Goal: Find contact information: Find contact information

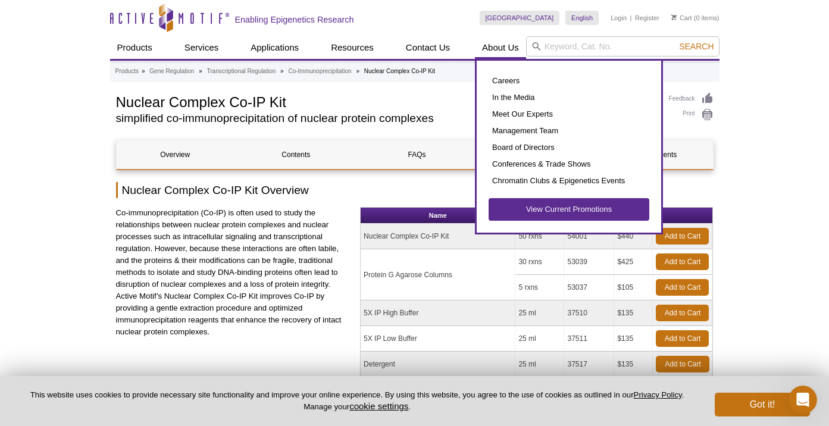
click at [498, 48] on link "About Us" at bounding box center [500, 47] width 51 height 23
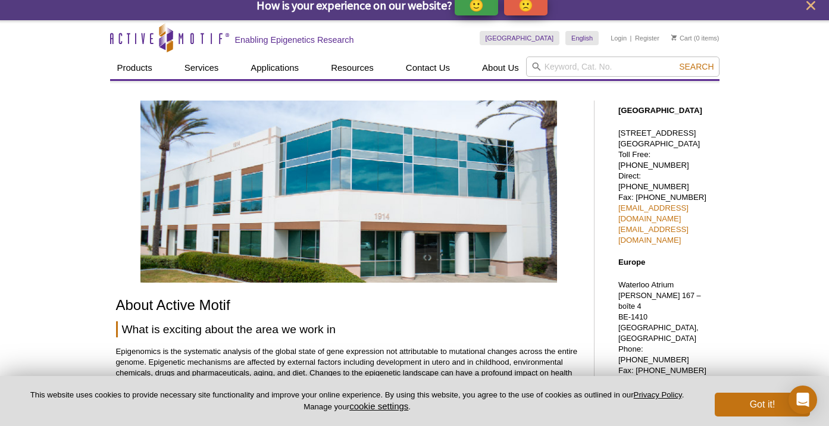
scroll to position [25, 0]
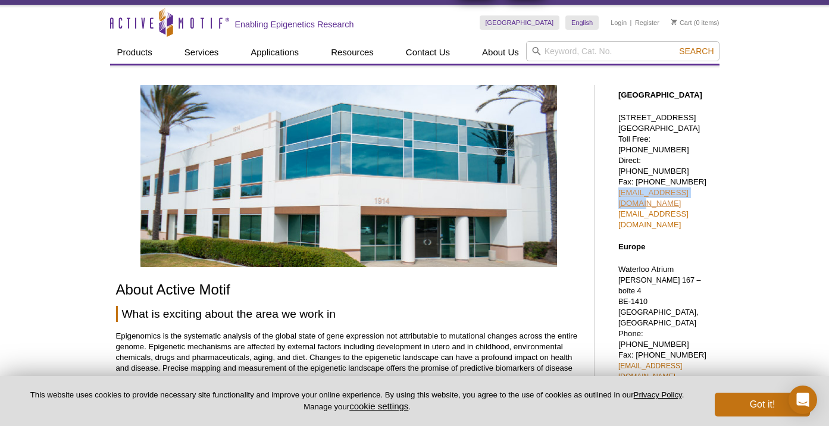
drag, startPoint x: 703, startPoint y: 179, endPoint x: 620, endPoint y: 182, distance: 83.4
click at [620, 182] on p "1914 Palomar Oaks Way, Suite 150 Carlsbad, CA 92008 Toll Free: 877 222 9543 Dir…" at bounding box center [666, 172] width 95 height 118
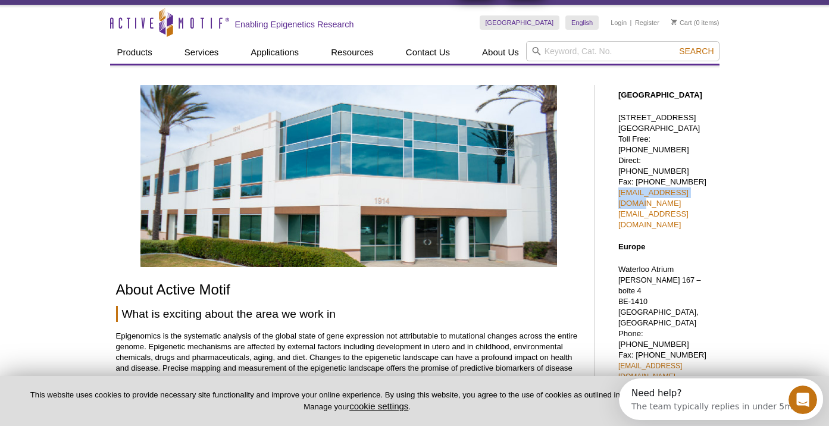
scroll to position [0, 0]
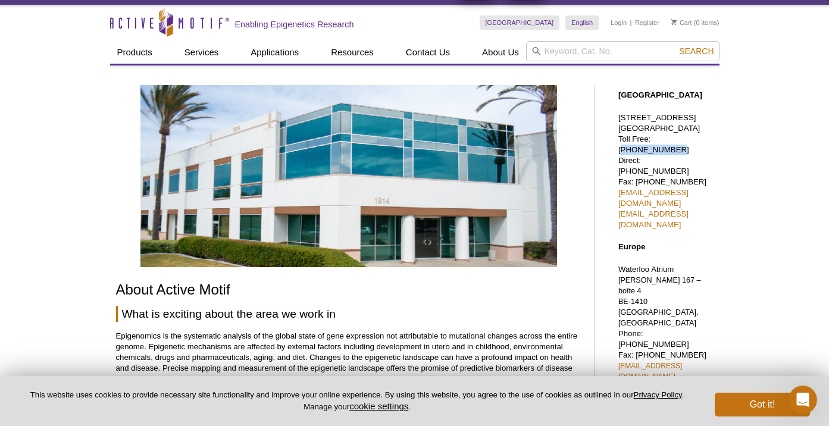
drag, startPoint x: 700, startPoint y: 148, endPoint x: 653, endPoint y: 148, distance: 47.6
click at [653, 148] on p "1914 Palomar Oaks Way, Suite 150 Carlsbad, CA 92008 Toll Free: 877 222 9543 Dir…" at bounding box center [666, 172] width 95 height 118
copy p "877 222 9543"
